Goal: Obtain resource: Obtain resource

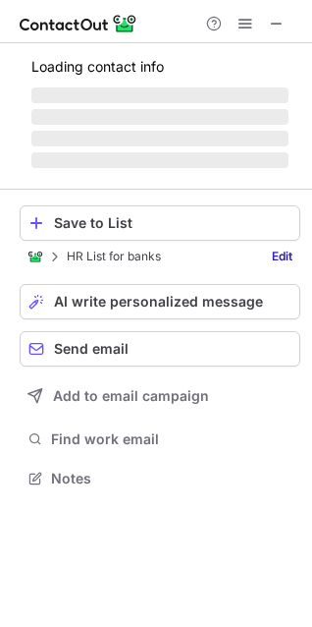
scroll to position [489, 312]
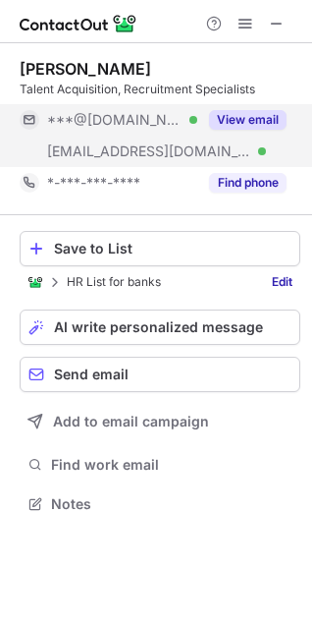
click at [260, 112] on button "View email" at bounding box center [248, 120] width 78 height 20
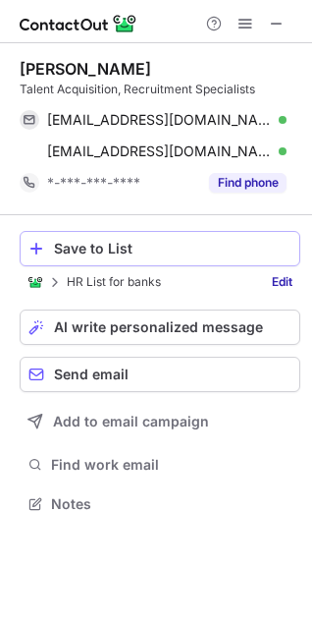
click at [93, 251] on div "Save to List" at bounding box center [173, 249] width 238 height 16
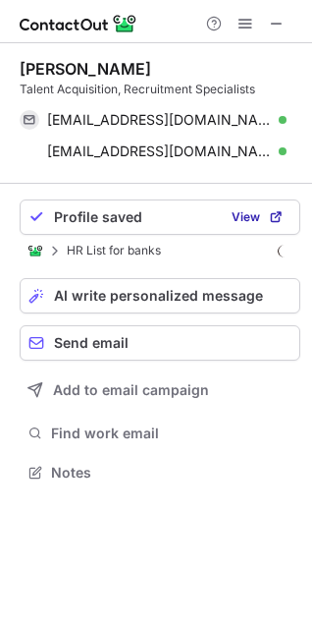
scroll to position [458, 312]
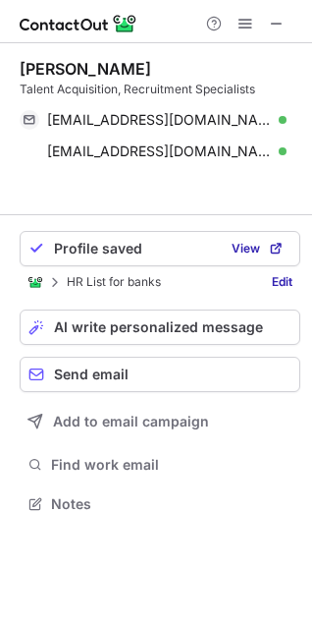
scroll to position [458, 312]
